Goal: Task Accomplishment & Management: Complete application form

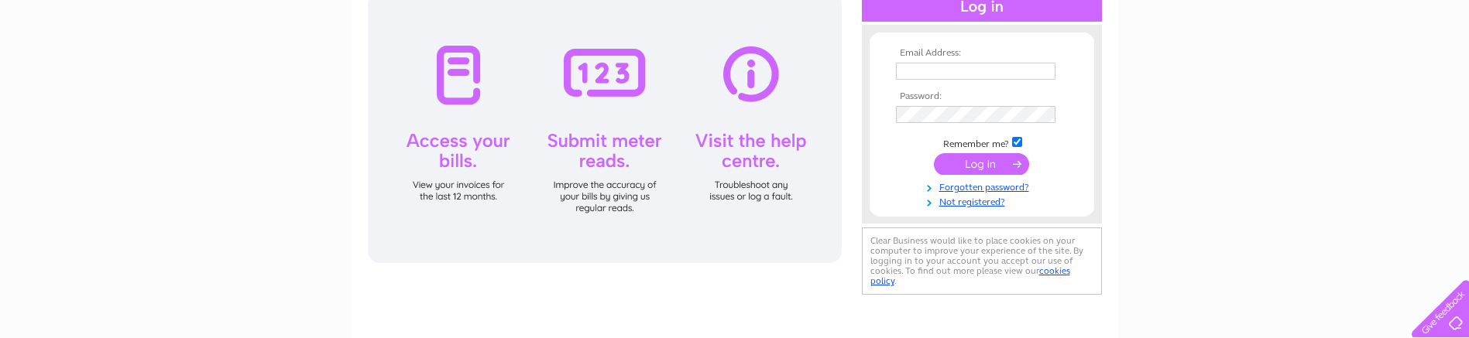
scroll to position [155, 0]
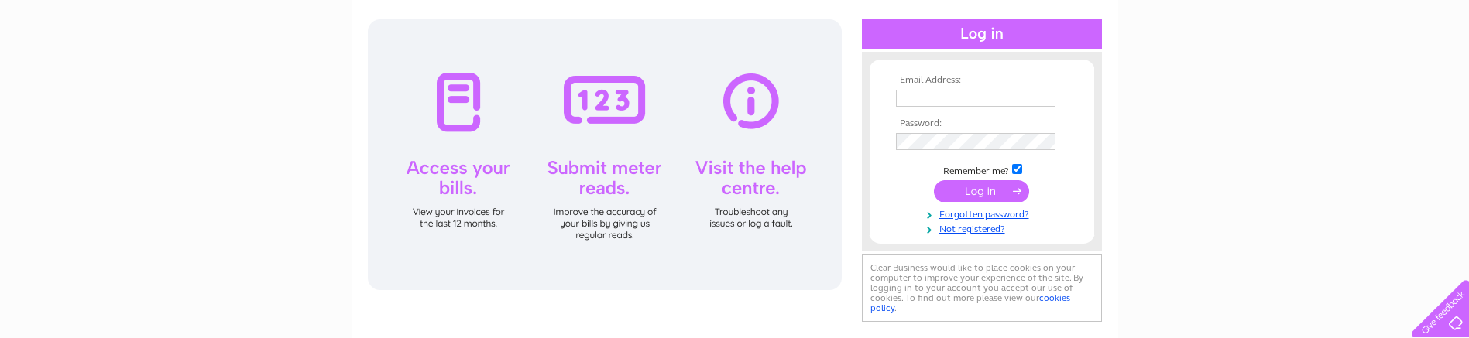
click at [935, 98] on input "text" at bounding box center [975, 98] width 159 height 17
type input "[PERSON_NAME][EMAIL_ADDRESS][DOMAIN_NAME]"
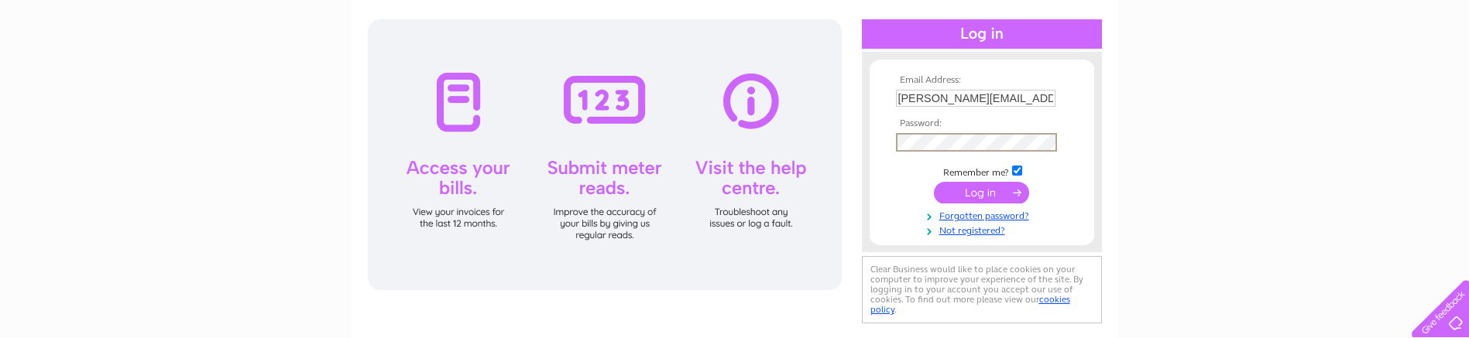
click at [934, 182] on input "submit" at bounding box center [981, 193] width 95 height 22
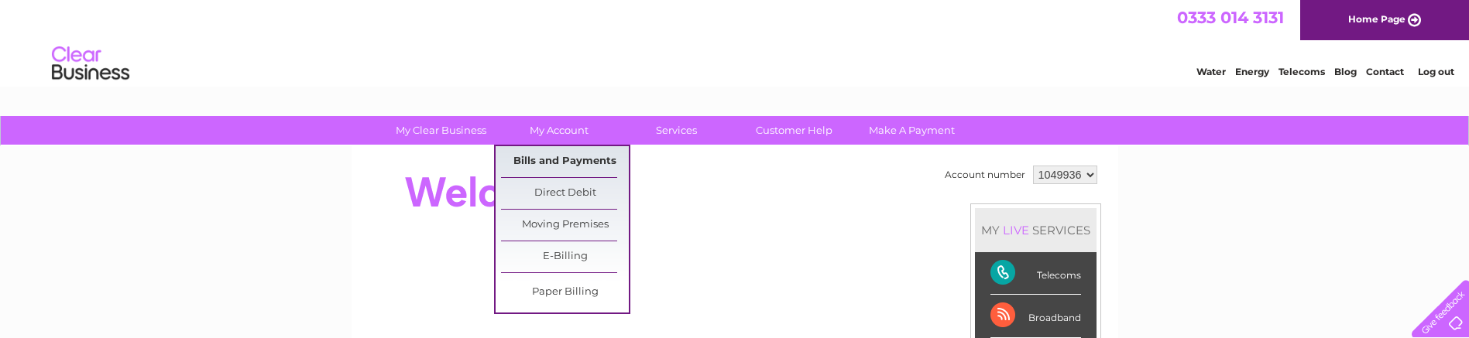
click at [562, 153] on link "Bills and Payments" at bounding box center [565, 161] width 128 height 31
click at [560, 225] on link "Moving Premises" at bounding box center [565, 225] width 128 height 31
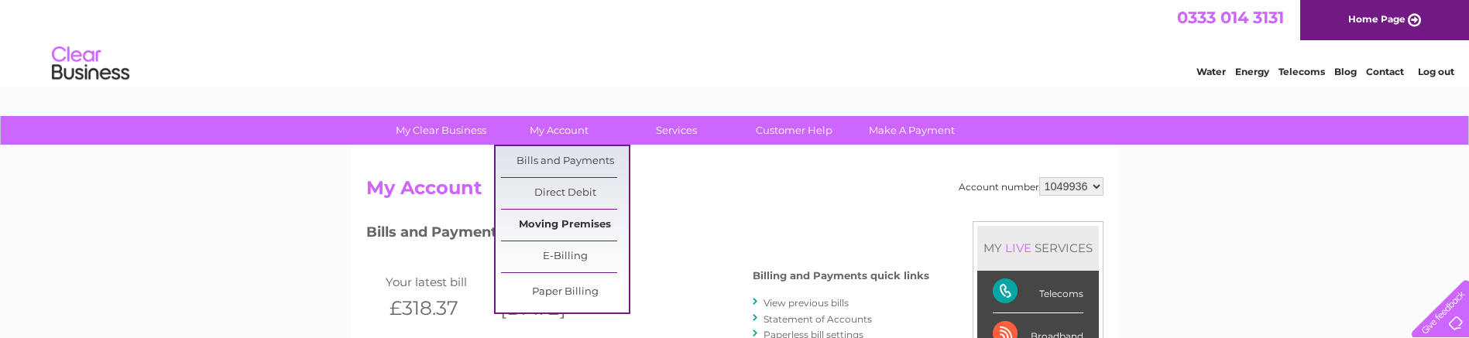
click at [572, 228] on link "Moving Premises" at bounding box center [565, 225] width 128 height 31
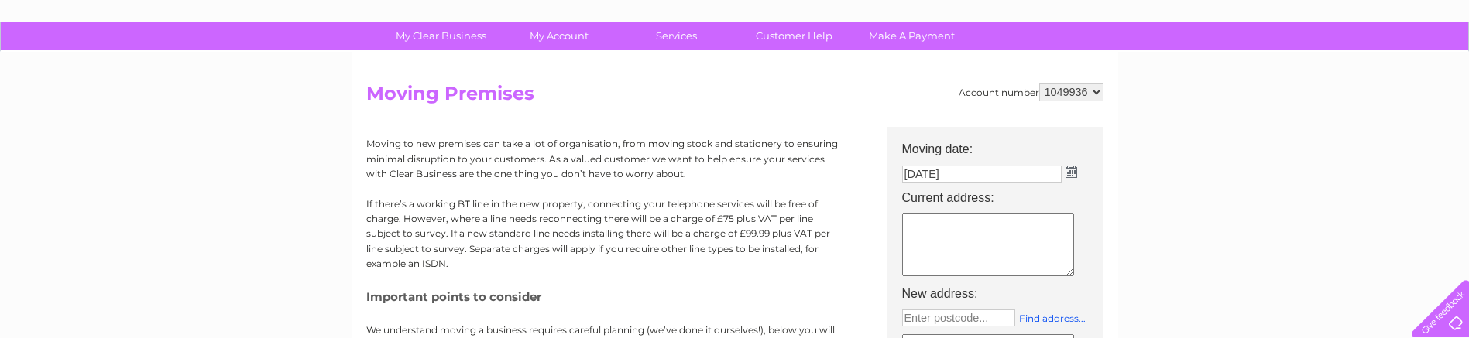
scroll to position [155, 0]
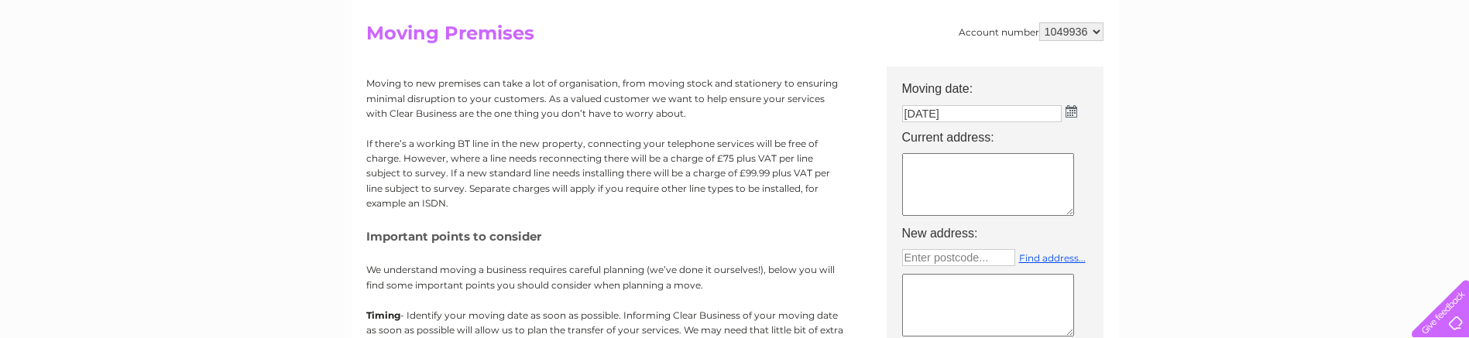
click at [950, 169] on textarea at bounding box center [988, 184] width 172 height 63
click at [1071, 112] on img at bounding box center [1071, 111] width 12 height 12
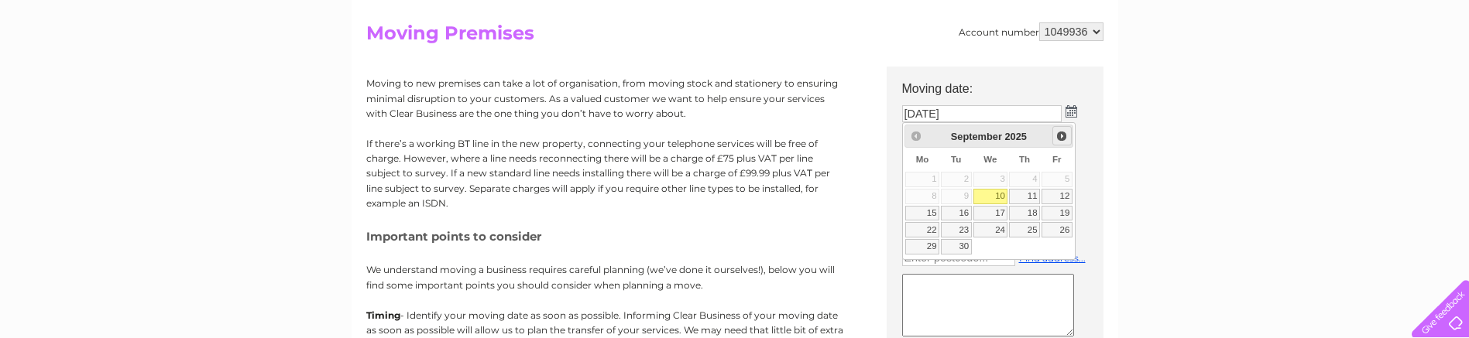
click at [1061, 137] on span "Next" at bounding box center [1061, 136] width 12 height 12
click at [1060, 198] on link "10" at bounding box center [1056, 196] width 31 height 15
type input "10/10/2025"
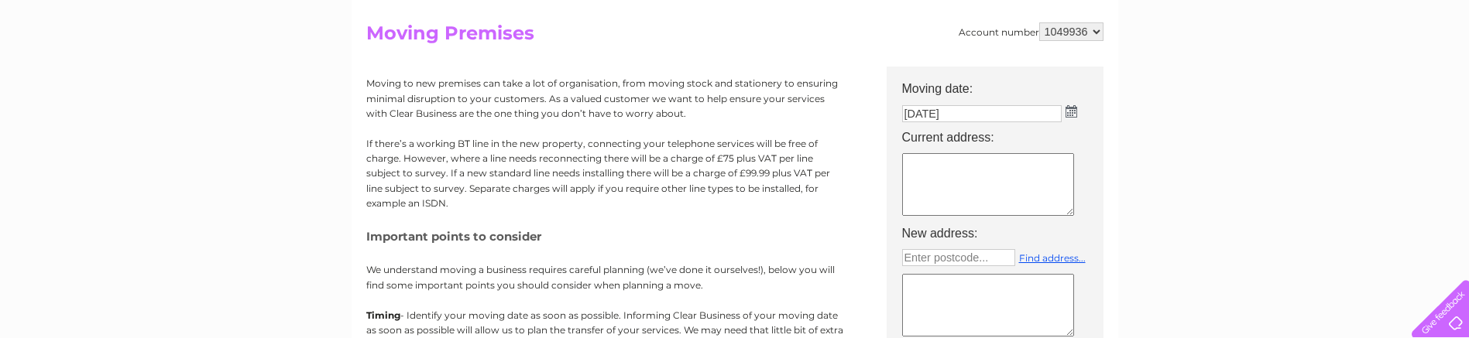
click at [953, 170] on textarea at bounding box center [988, 184] width 172 height 63
